Goal: Task Accomplishment & Management: Manage account settings

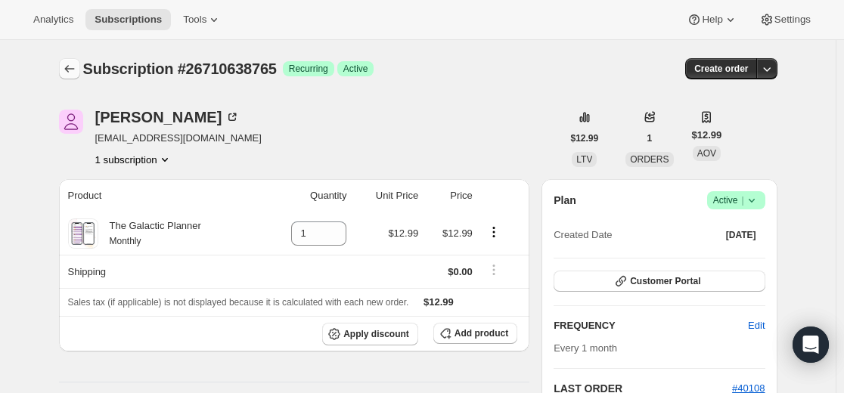
click at [76, 70] on icon "Subscriptions" at bounding box center [69, 68] width 15 height 15
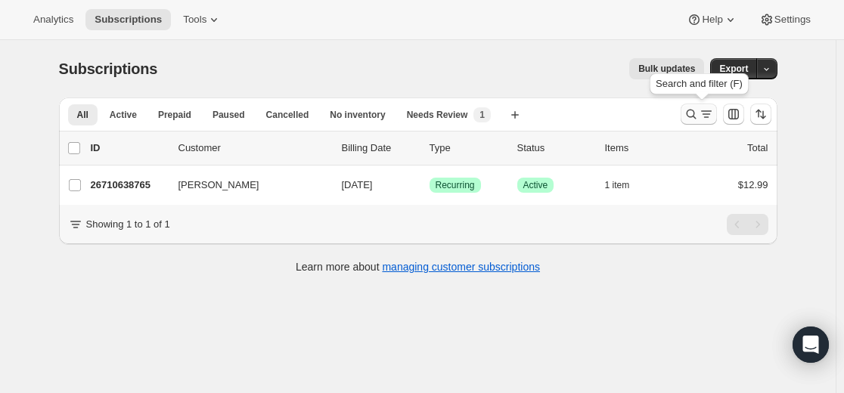
click at [689, 114] on icon "Search and filter results" at bounding box center [691, 114] width 15 height 15
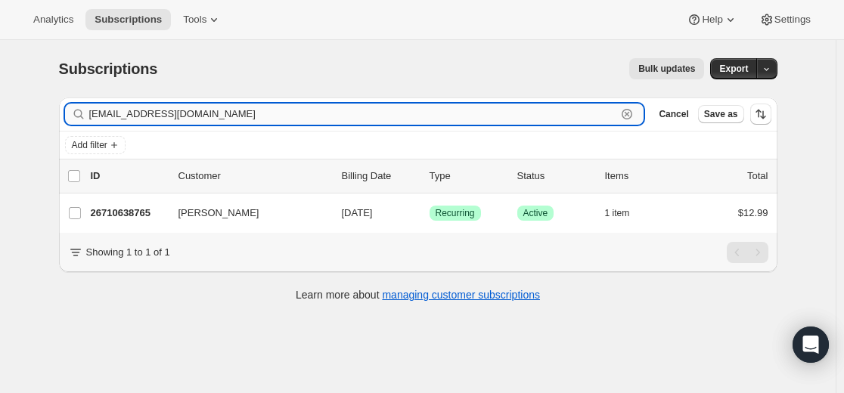
click at [505, 114] on input "[EMAIL_ADDRESS][DOMAIN_NAME]" at bounding box center [353, 114] width 528 height 21
click at [505, 113] on input "[EMAIL_ADDRESS][DOMAIN_NAME]" at bounding box center [353, 114] width 528 height 21
paste input "[EMAIL_ADDRESS]"
type input "[EMAIL_ADDRESS][DOMAIN_NAME]"
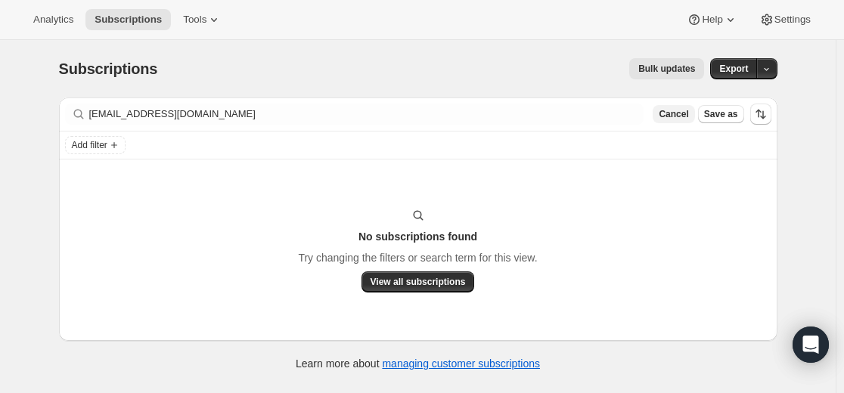
click at [670, 113] on span "Cancel" at bounding box center [674, 114] width 30 height 12
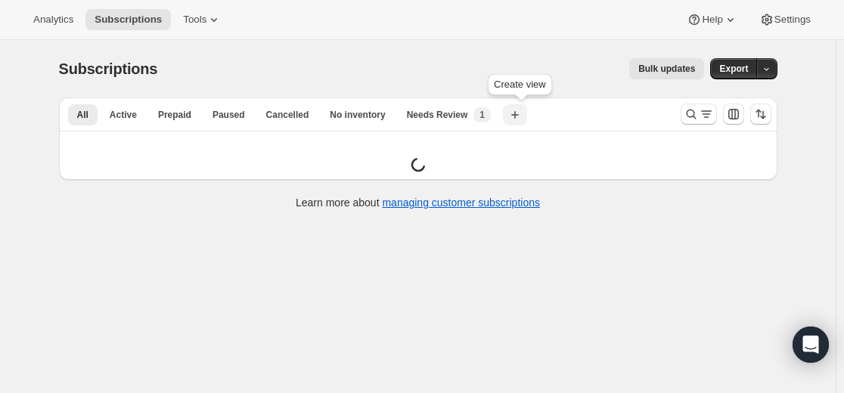
click at [517, 108] on icon "button" at bounding box center [515, 114] width 15 height 15
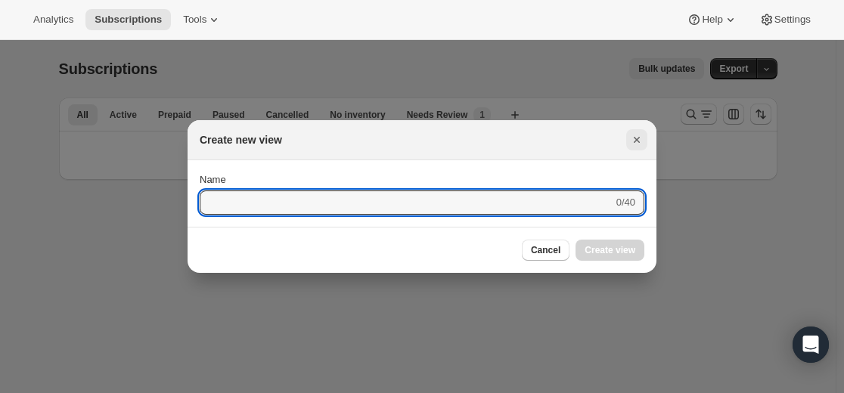
click at [639, 142] on icon "Close" at bounding box center [637, 140] width 6 height 6
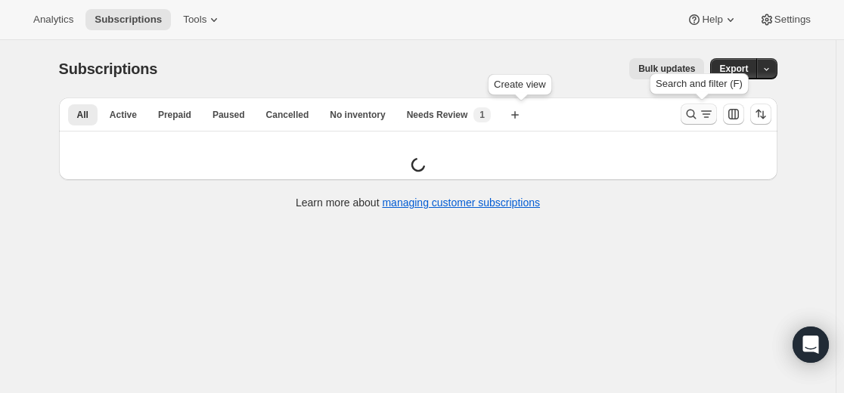
click at [699, 119] on icon "Search and filter results" at bounding box center [691, 114] width 15 height 15
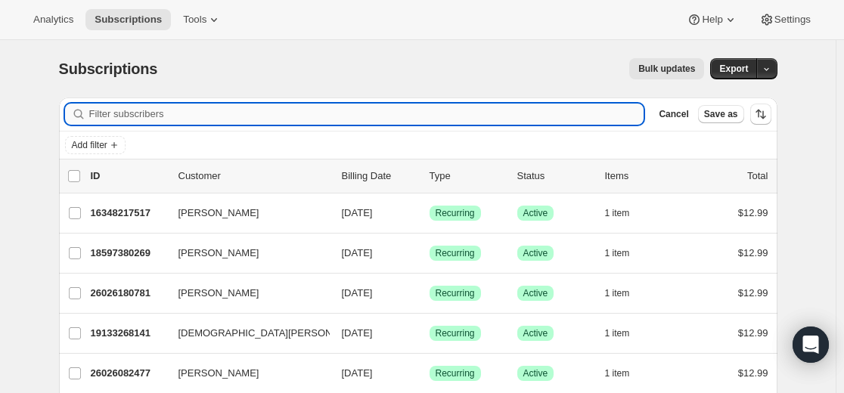
click at [480, 114] on input "Filter subscribers" at bounding box center [366, 114] width 555 height 21
click at [480, 113] on input "Filter subscribers" at bounding box center [366, 114] width 555 height 21
click at [481, 113] on input "Filter subscribers" at bounding box center [366, 114] width 555 height 21
type input "16254697645"
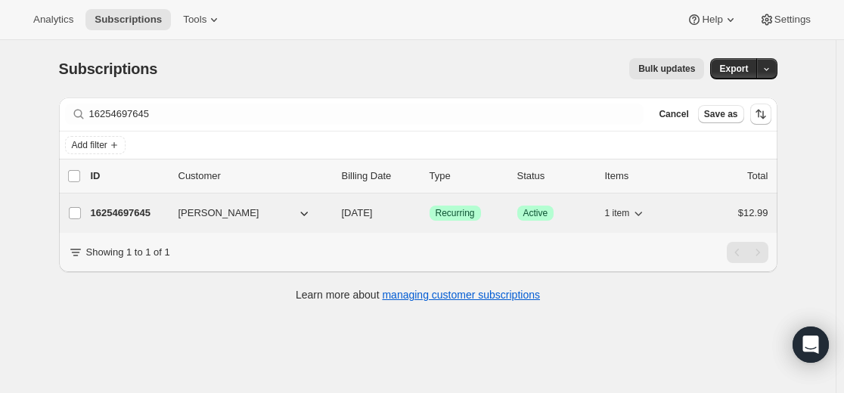
click at [140, 213] on p "16254697645" at bounding box center [129, 213] width 76 height 15
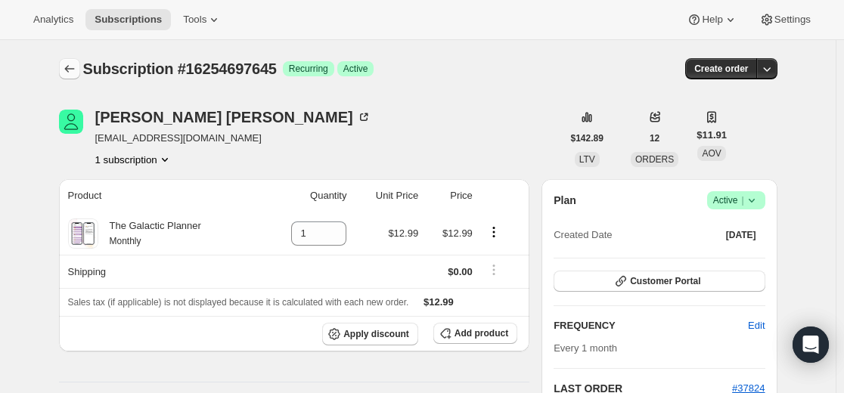
click at [73, 67] on icon "Subscriptions" at bounding box center [69, 68] width 15 height 15
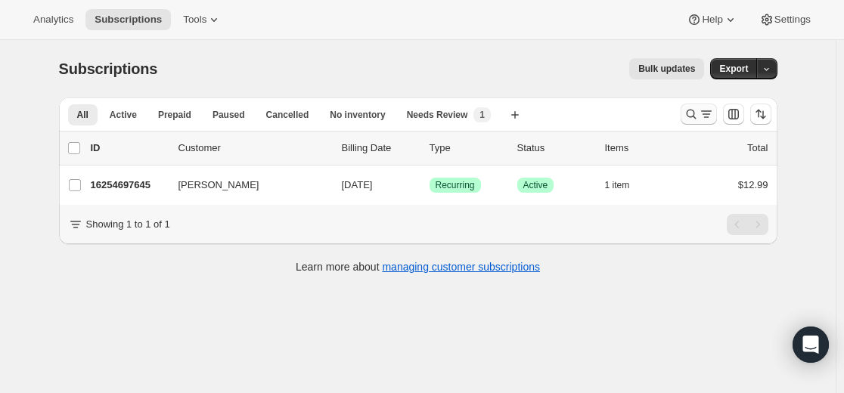
click at [695, 112] on icon "Search and filter results" at bounding box center [691, 114] width 15 height 15
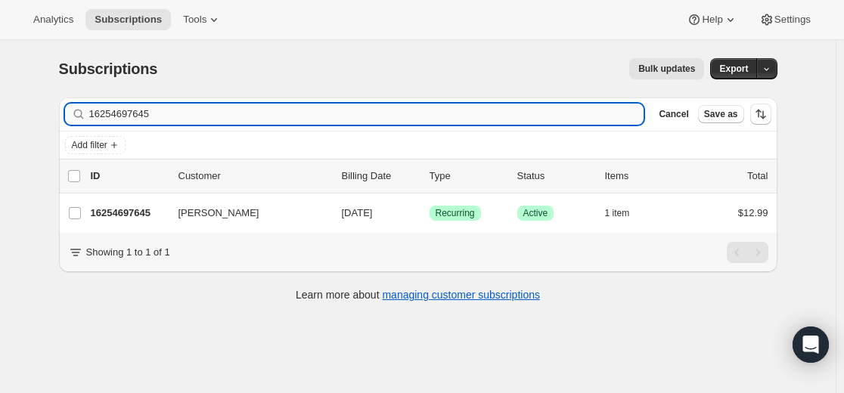
click at [556, 114] on input "16254697645" at bounding box center [366, 114] width 555 height 21
type input "[PERSON_NAME][EMAIL_ADDRESS][DOMAIN_NAME]"
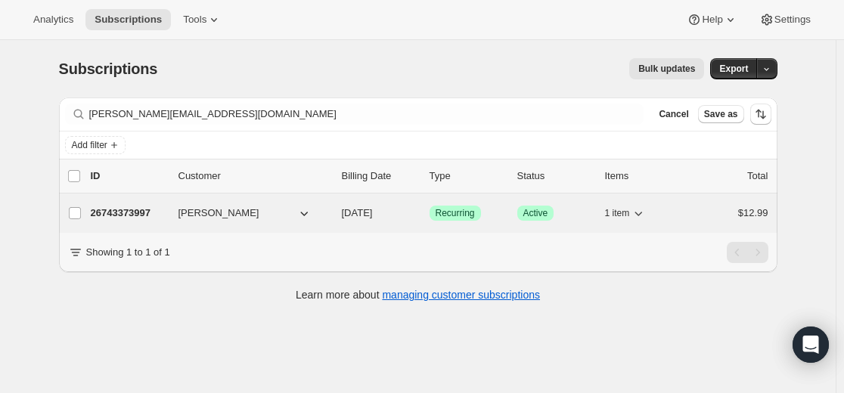
click at [138, 210] on p "26743373997" at bounding box center [129, 213] width 76 height 15
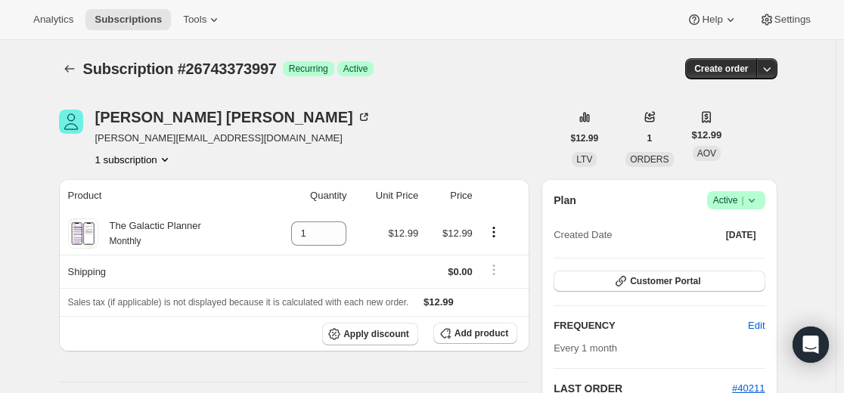
click at [760, 200] on icon at bounding box center [752, 200] width 15 height 15
click at [727, 261] on span "Cancel subscription" at bounding box center [735, 255] width 86 height 11
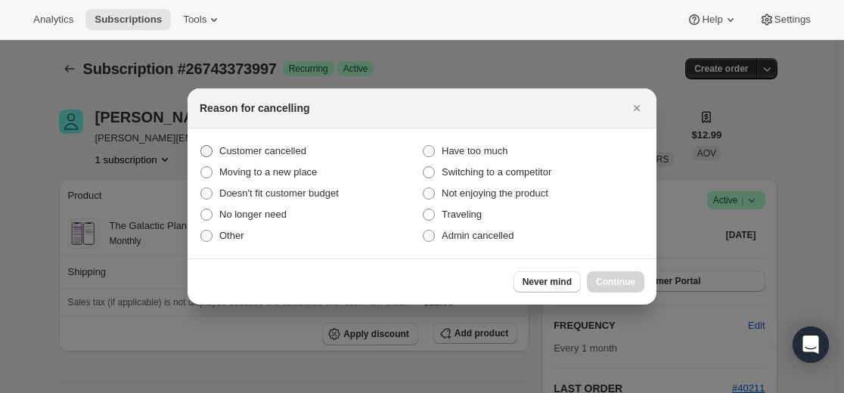
click at [305, 150] on span "Customer cancelled" at bounding box center [262, 150] width 87 height 11
click at [201, 146] on input "Customer cancelled" at bounding box center [201, 145] width 1 height 1
radio input "true"
click at [632, 289] on button "Continue" at bounding box center [616, 282] width 58 height 21
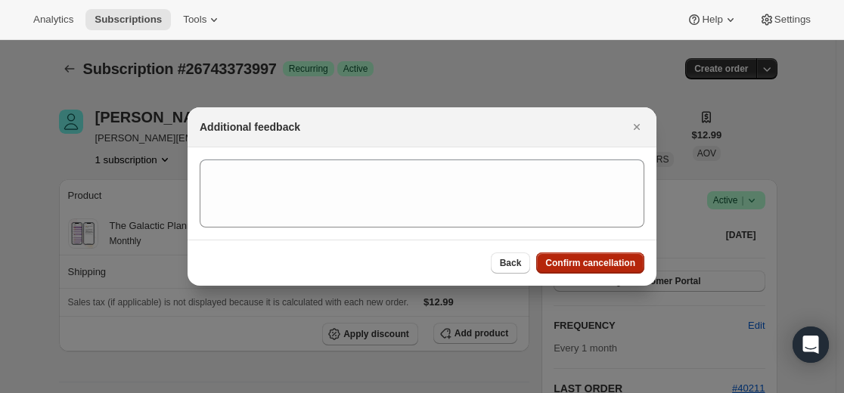
click at [602, 270] on button "Confirm cancellation" at bounding box center [590, 263] width 108 height 21
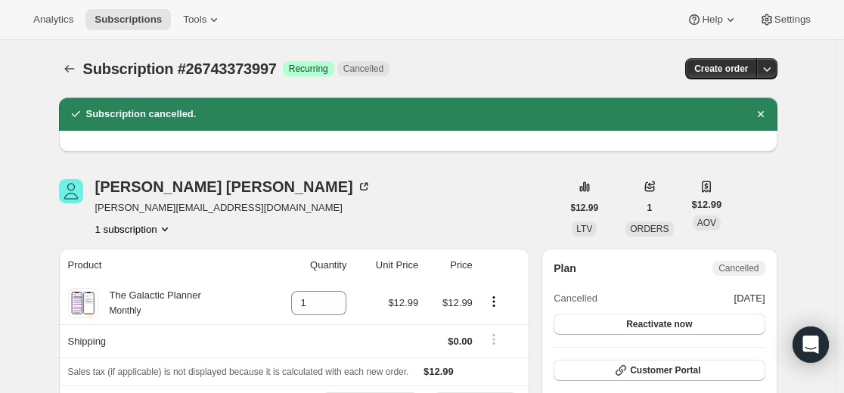
drag, startPoint x: 247, startPoint y: 212, endPoint x: 100, endPoint y: 218, distance: 146.9
click at [100, 218] on div "[PERSON_NAME] [PERSON_NAME][EMAIL_ADDRESS][DOMAIN_NAME] 1 subscription" at bounding box center [310, 208] width 503 height 58
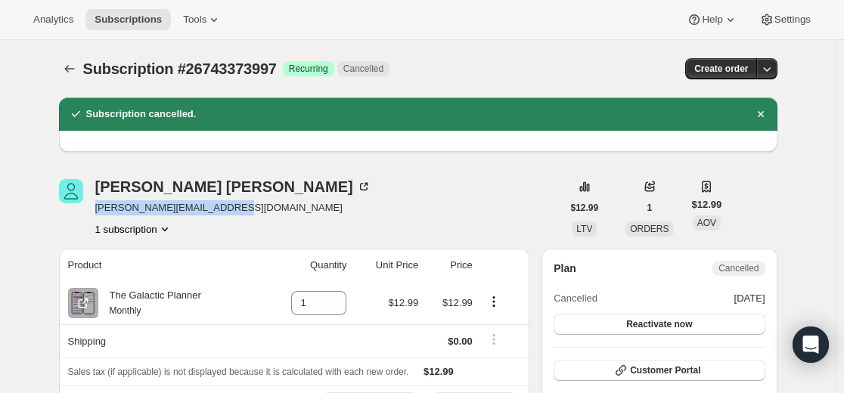
copy span "[PERSON_NAME][EMAIL_ADDRESS][DOMAIN_NAME]"
